Goal: Navigation & Orientation: Find specific page/section

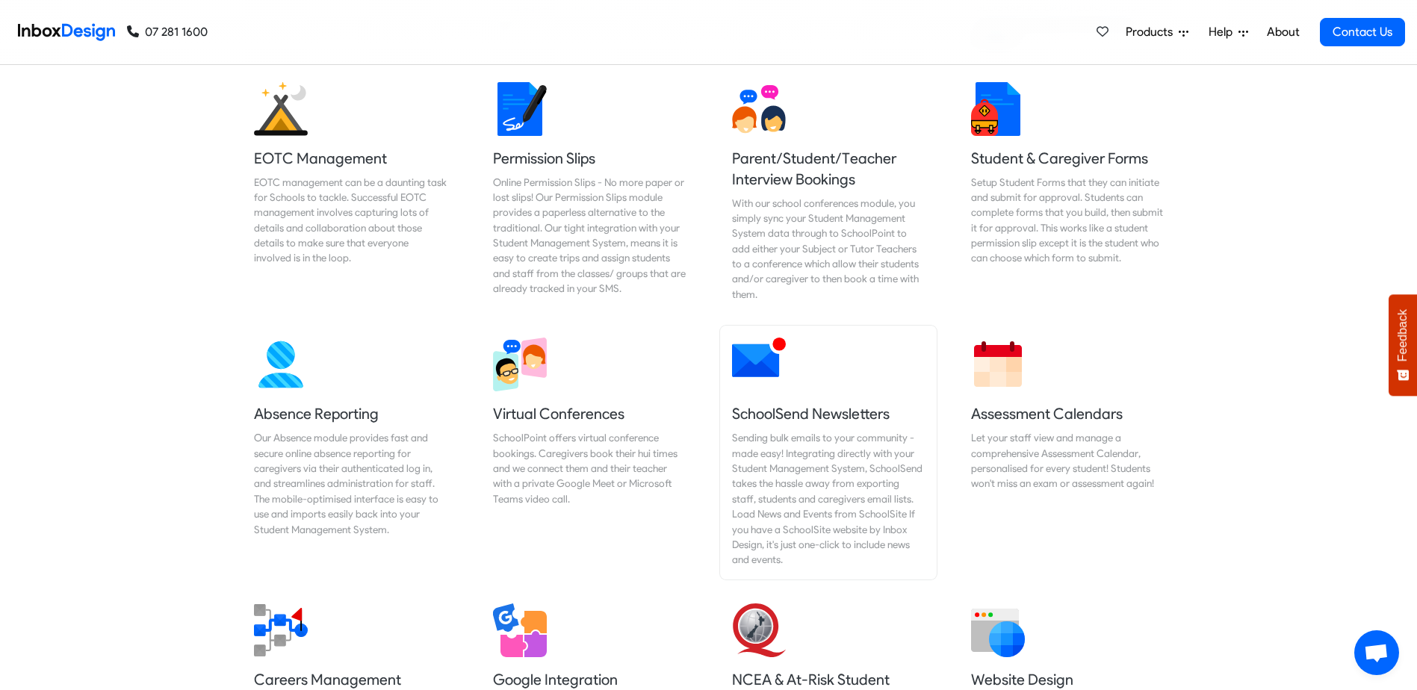
scroll to position [971, 0]
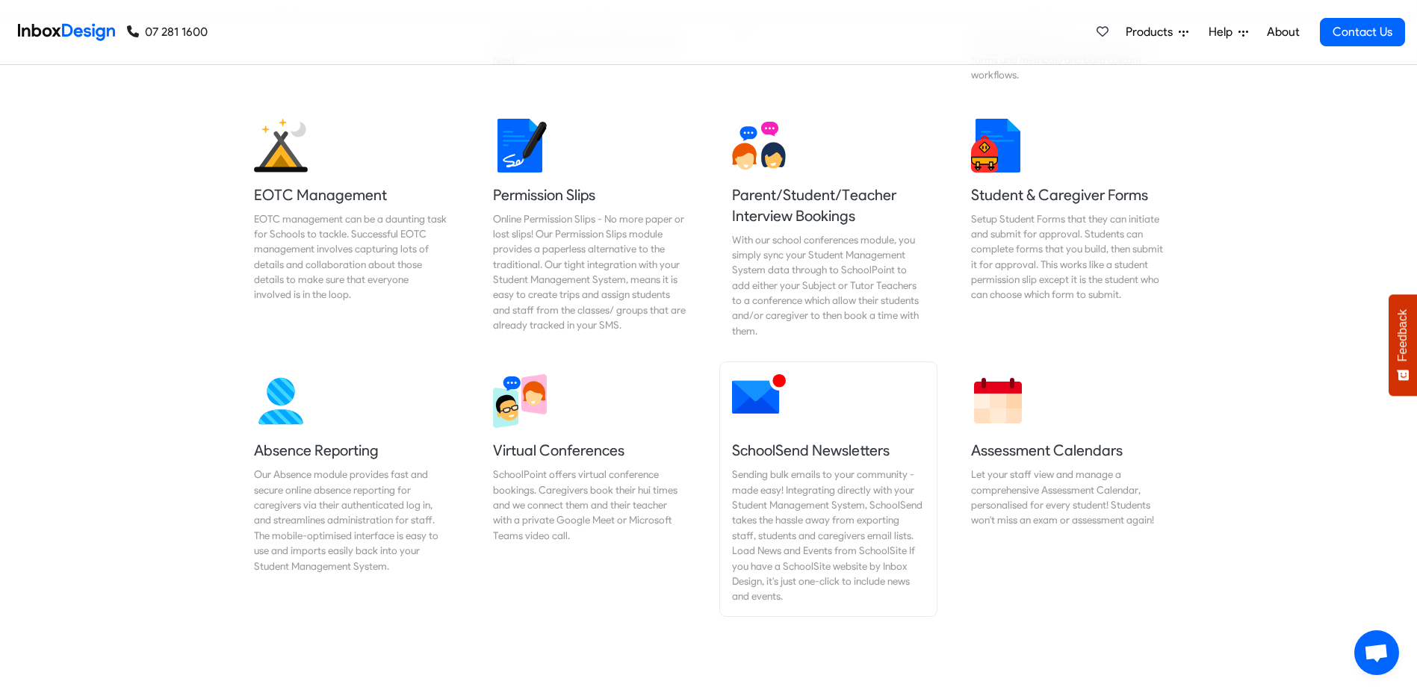
click at [799, 440] on h5 "SchoolSend Newsletters" at bounding box center [828, 450] width 193 height 21
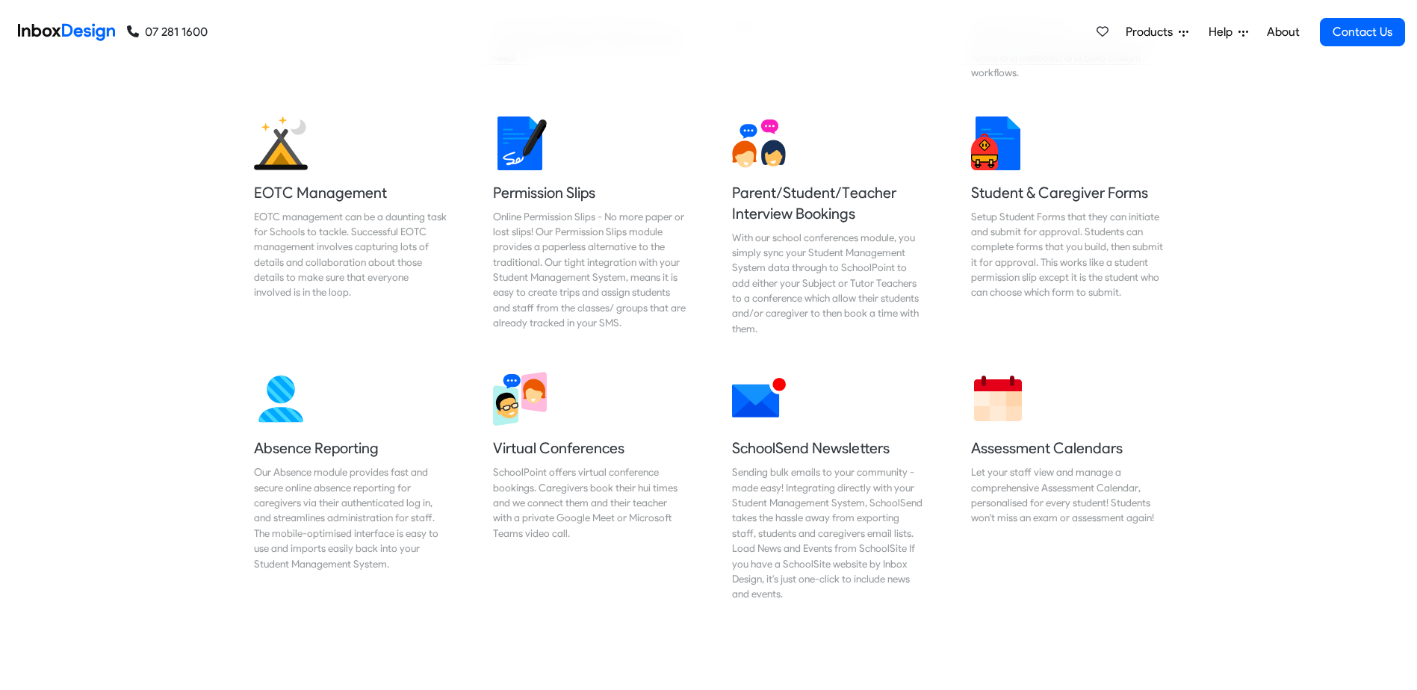
scroll to position [974, 0]
